Goal: Transaction & Acquisition: Download file/media

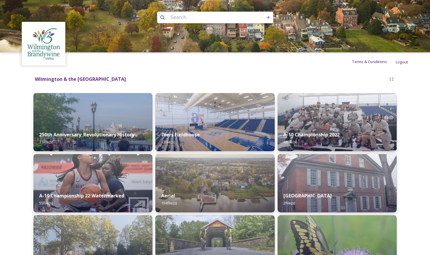
click at [183, 15] on input at bounding box center [208, 17] width 80 height 13
type input "o"
type input "playhouse"
click at [268, 17] on icon at bounding box center [268, 17] width 5 height 5
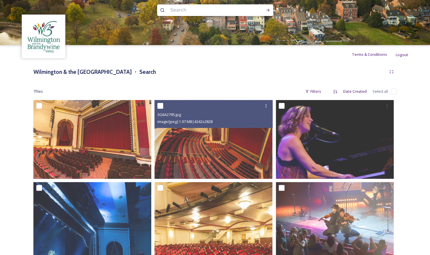
scroll to position [10, 0]
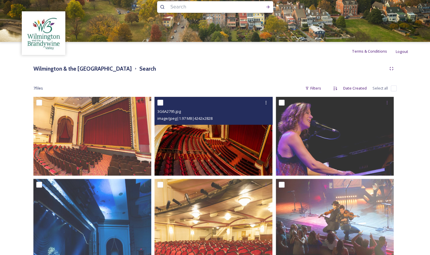
click at [201, 160] on img at bounding box center [214, 136] width 118 height 79
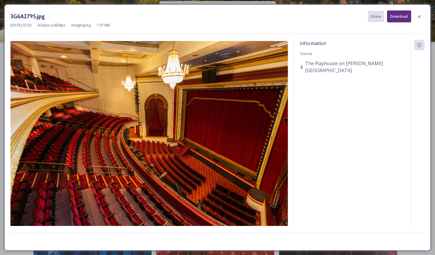
click at [404, 14] on button "Download" at bounding box center [399, 16] width 24 height 12
click at [418, 17] on icon at bounding box center [419, 16] width 5 height 5
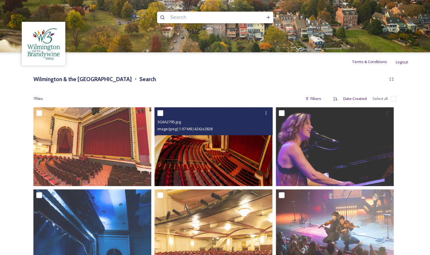
click at [224, 173] on img at bounding box center [214, 146] width 118 height 79
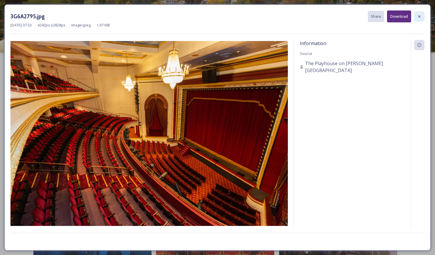
click at [420, 15] on icon at bounding box center [419, 16] width 5 height 5
